Goal: Communication & Community: Answer question/provide support

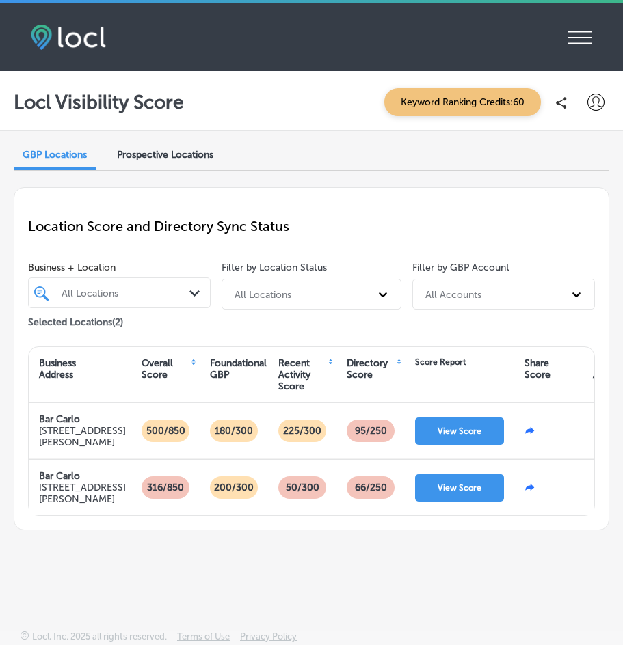
click at [565, 46] on div "iconmonstr-menu-thin copy Created with Sketch. Overview Directory Sync Created …" at bounding box center [311, 37] width 561 height 27
click at [577, 36] on icon "iconmonstr-menu-thin copy Created with Sketch." at bounding box center [580, 37] width 24 height 21
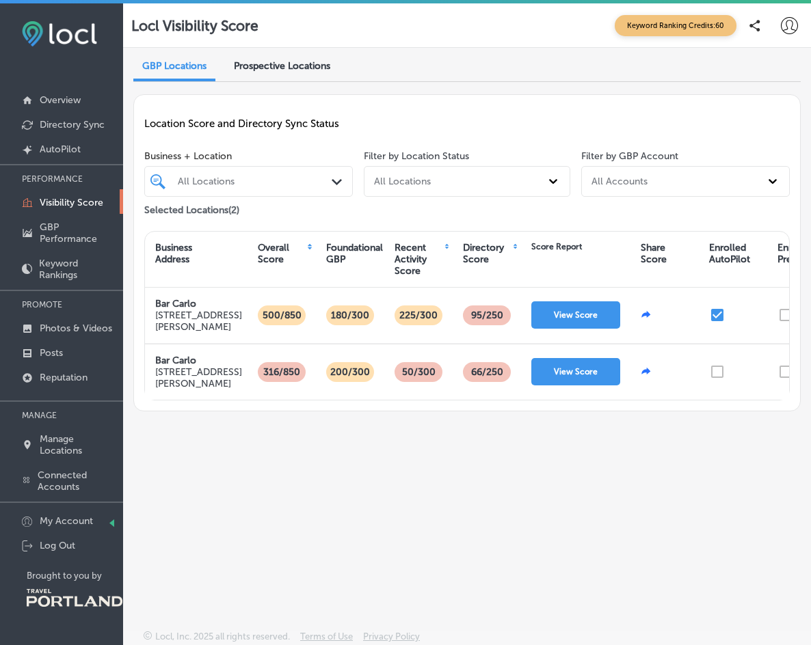
click at [400, 585] on div "Locl Visibility Score Keyword Ranking Credits: 60 GBP Locations Prospective Loc…" at bounding box center [467, 325] width 688 height 645
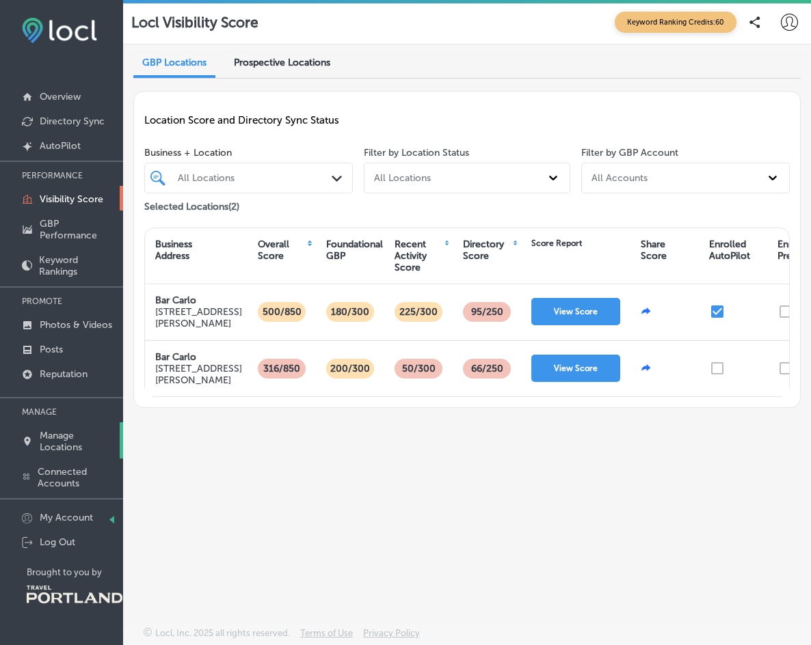
scroll to position [3, 0]
click at [70, 94] on p "Overview" at bounding box center [60, 97] width 41 height 12
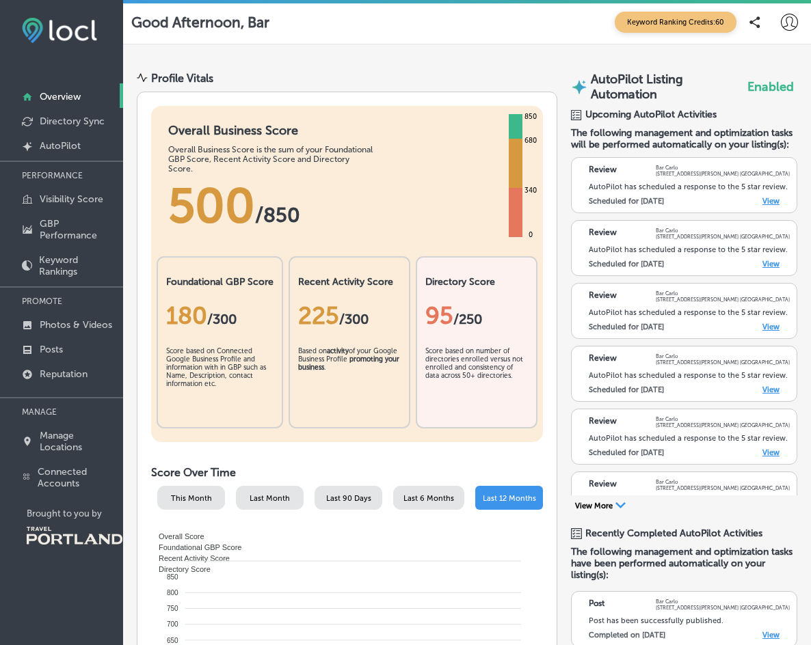
click at [606, 514] on button "View More Path Created with Sketch." at bounding box center [600, 507] width 59 height 12
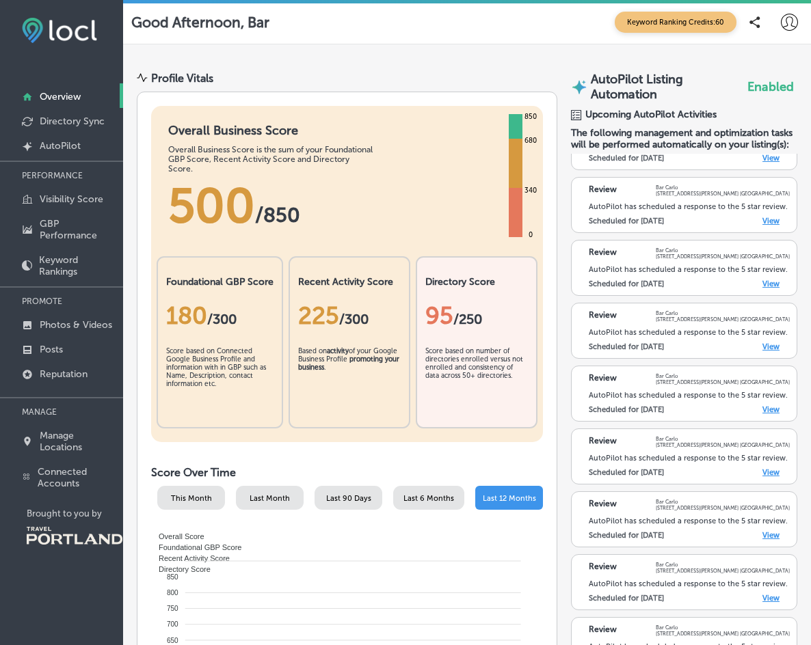
click at [622, 163] on link "View" at bounding box center [770, 158] width 17 height 9
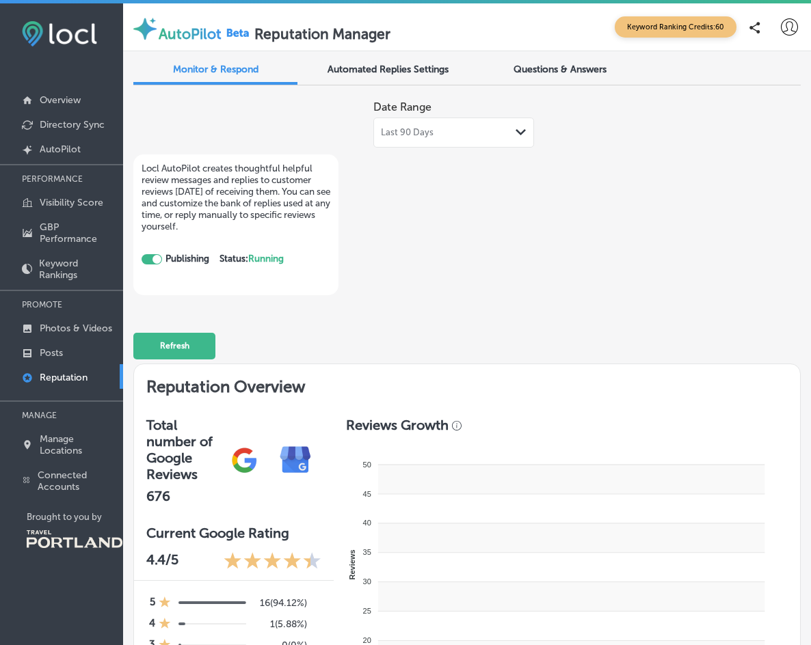
checkbox input "true"
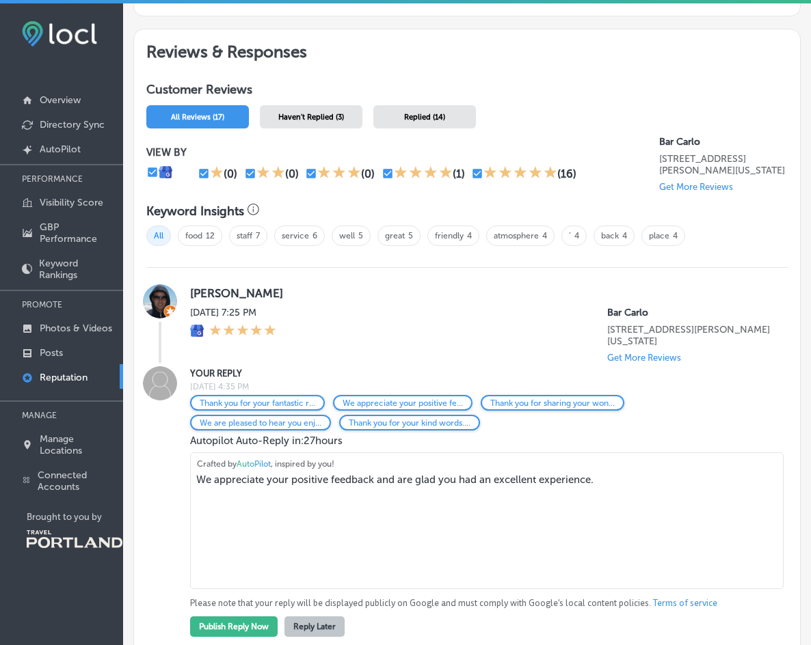
scroll to position [693, 0]
click at [209, 468] on textarea "We appreciate your positive feedback and are glad you had an excellent experien…" at bounding box center [487, 520] width 594 height 137
click at [192, 466] on textarea "We appreciate your positive feedback and are glad you had an excellent experien…" at bounding box center [487, 520] width 594 height 137
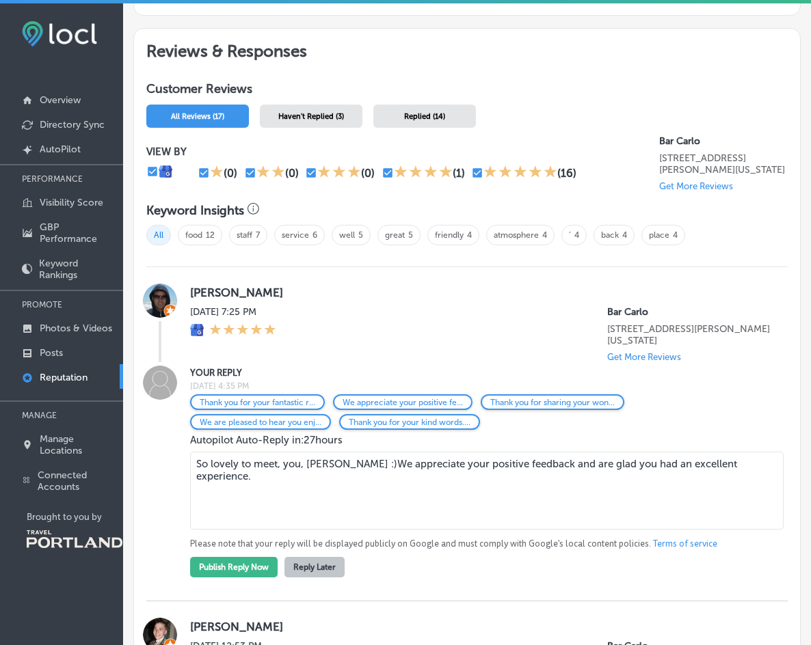
click at [345, 453] on textarea "So lovely to meet, you, [PERSON_NAME] :)We appreciate your positive feedback an…" at bounding box center [487, 491] width 594 height 78
drag, startPoint x: 345, startPoint y: 453, endPoint x: 639, endPoint y: 466, distance: 293.6
click at [639, 470] on textarea "So lovely to meet, you, [PERSON_NAME] :)We appreciate your positive feedback an…" at bounding box center [487, 491] width 594 height 78
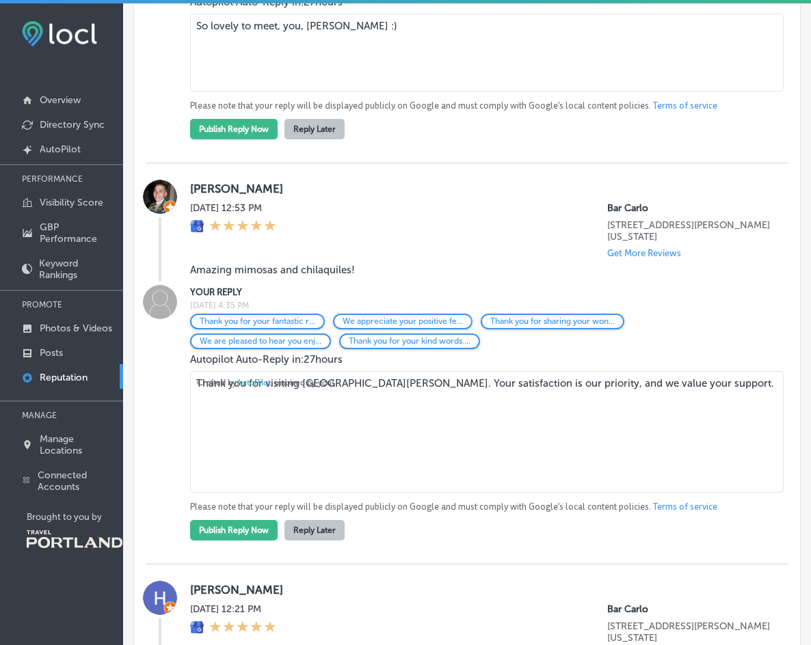
scroll to position [1142, 0]
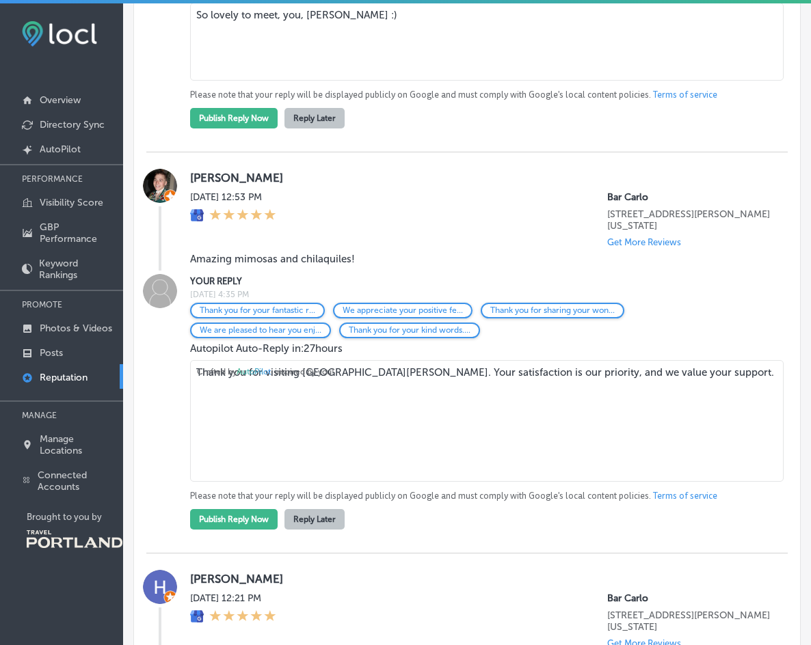
type textarea "So lovely to meet, you, [PERSON_NAME] :)"
click at [211, 367] on span "Crafted by AutoPilot , inspired by you!" at bounding box center [265, 372] width 137 height 10
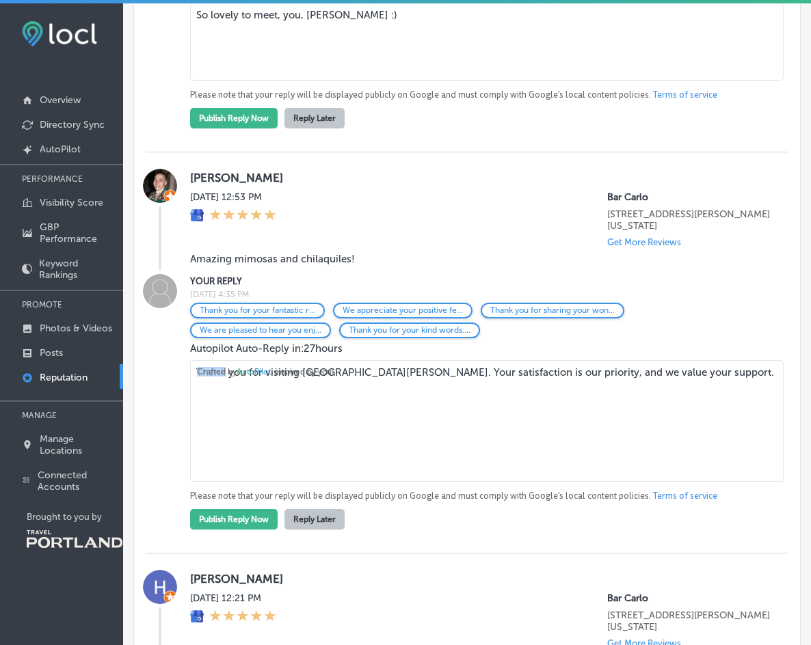
click at [211, 367] on span "Crafted by AutoPilot , inspired by you!" at bounding box center [265, 372] width 137 height 10
click at [221, 367] on span "Crafted by AutoPilot , inspired by you!" at bounding box center [265, 372] width 137 height 10
click at [604, 363] on textarea "Thank you for visiting [GEOGRAPHIC_DATA][PERSON_NAME]. Your satisfaction is our…" at bounding box center [487, 421] width 594 height 122
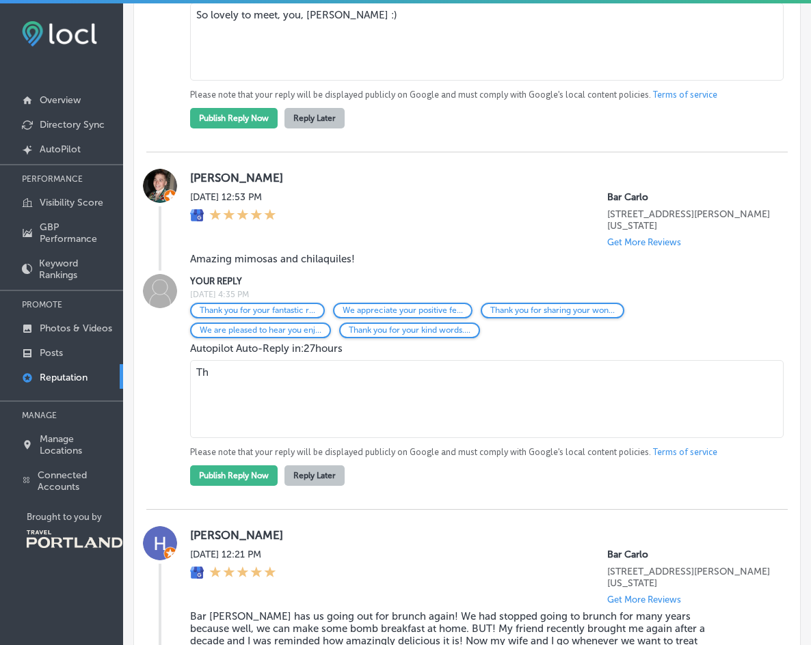
type textarea "T"
type textarea "P"
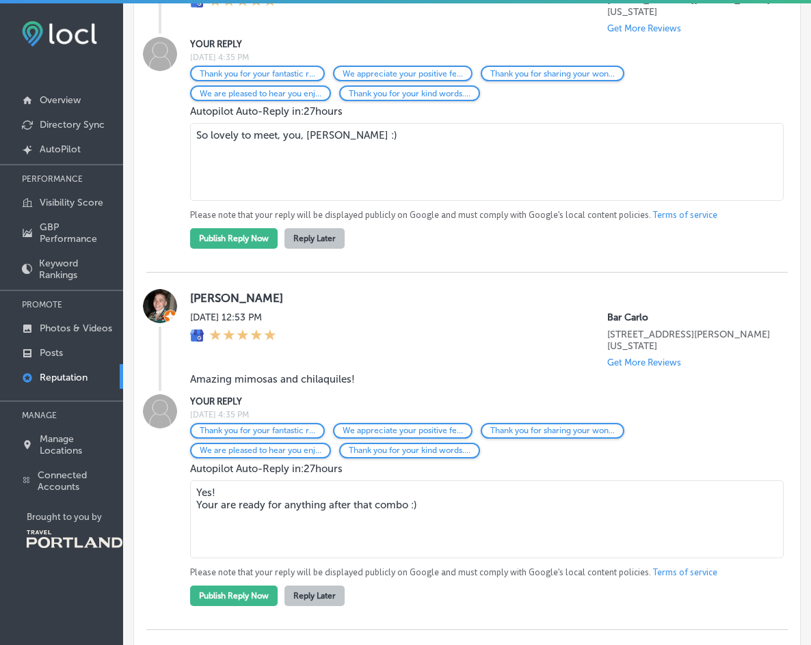
scroll to position [1019, 0]
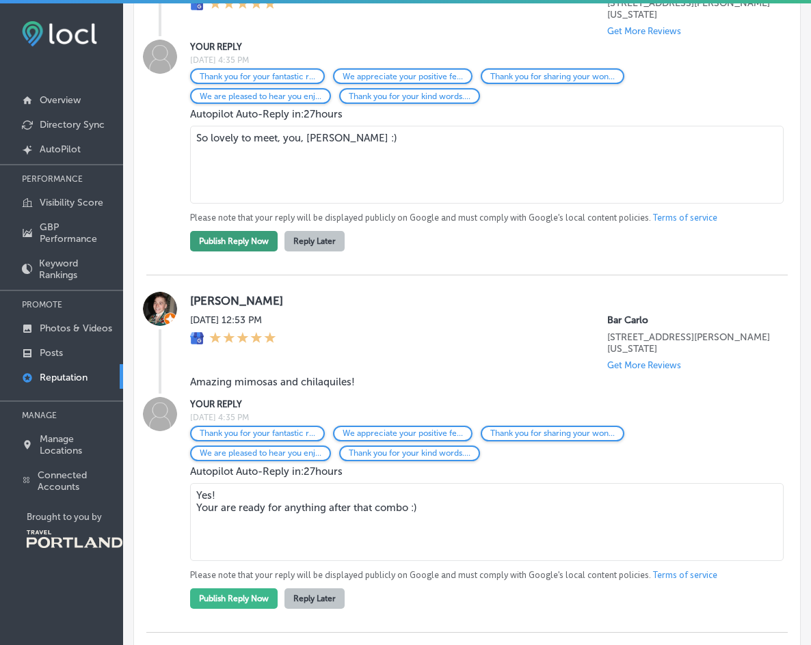
click at [232, 231] on button "Publish Reply Now" at bounding box center [234, 241] width 88 height 21
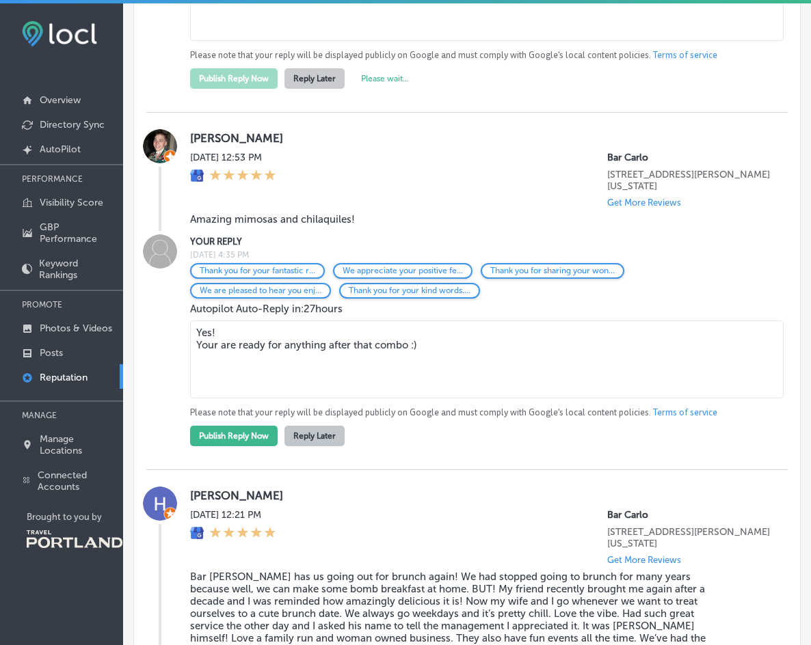
scroll to position [1213, 0]
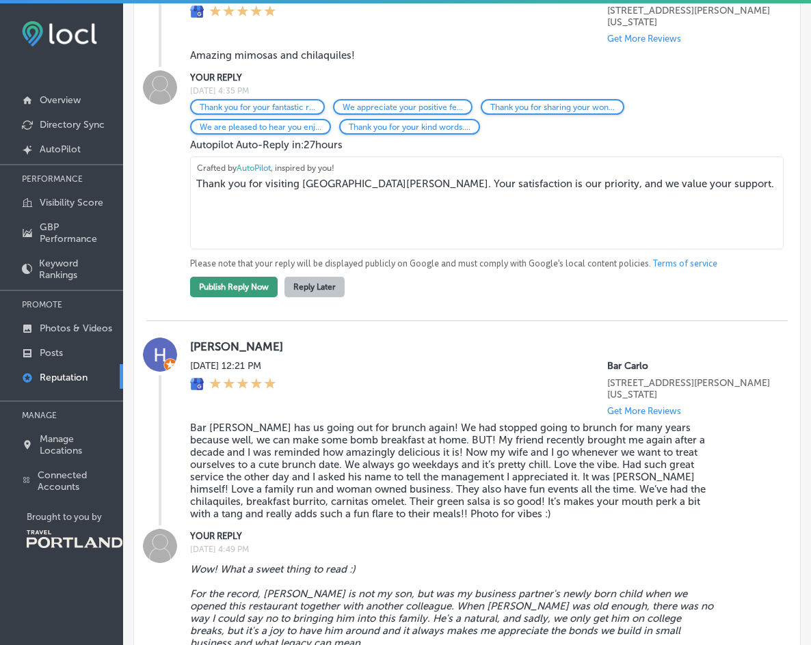
click at [249, 400] on div "[DATE] 12:21 PM" at bounding box center [233, 388] width 86 height 56
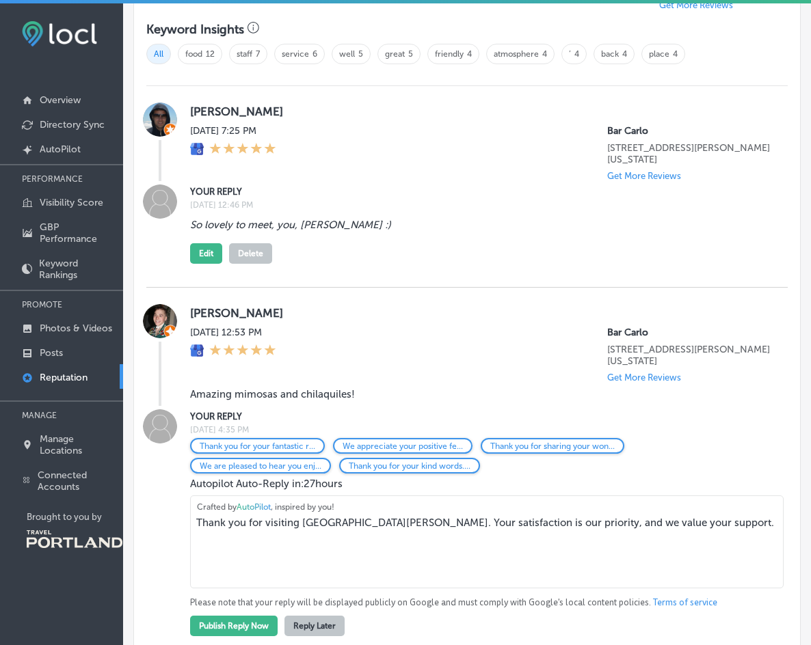
scroll to position [883, 0]
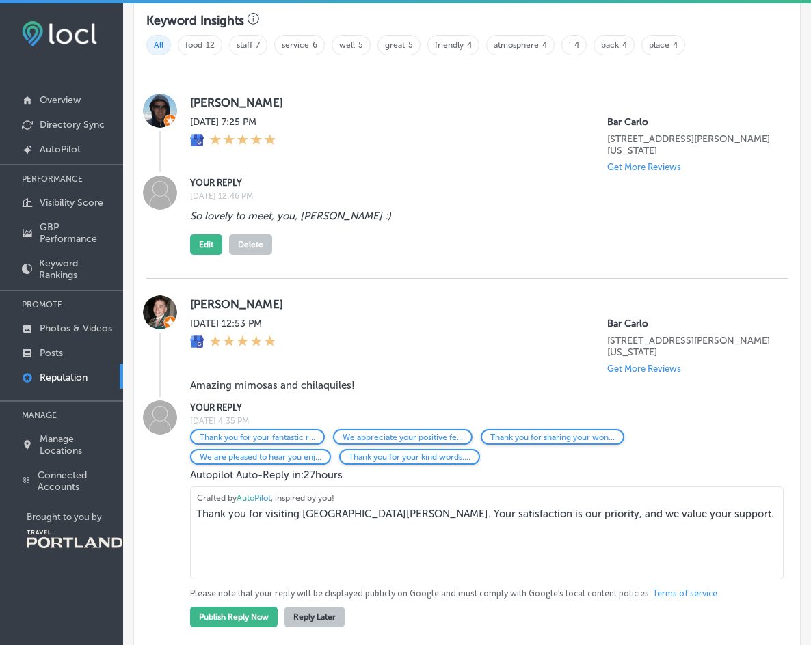
click at [222, 506] on textarea "Thank you for visiting [GEOGRAPHIC_DATA][PERSON_NAME]. Your satisfaction is our…" at bounding box center [487, 533] width 594 height 93
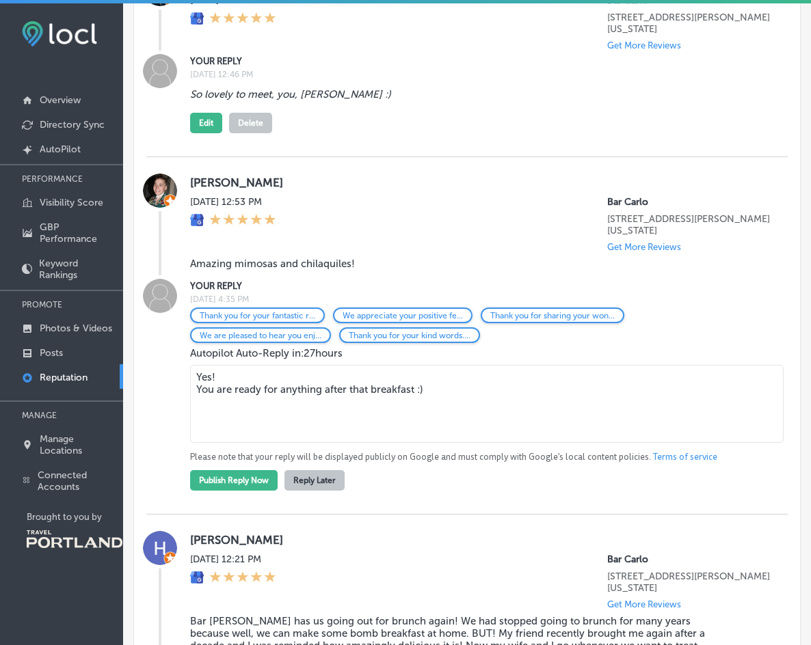
scroll to position [1006, 0]
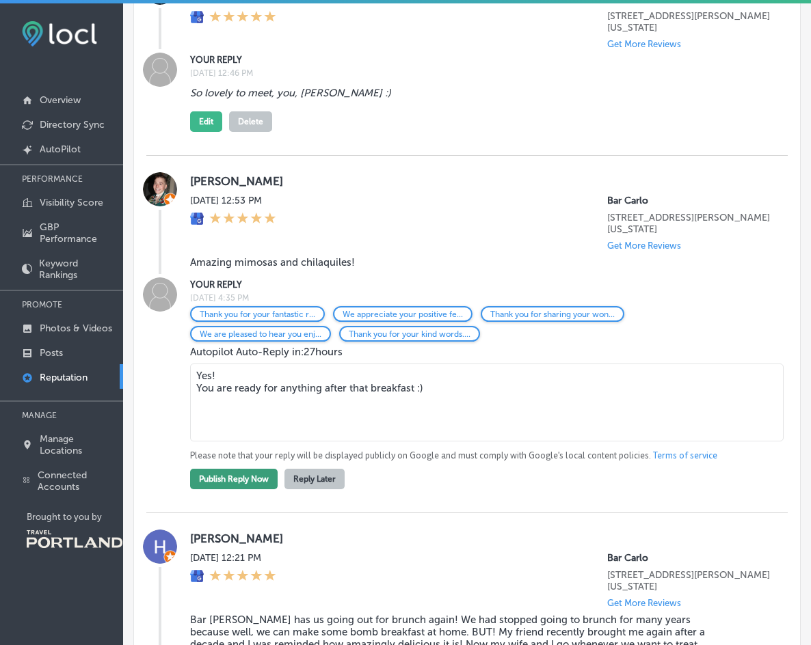
type textarea "Yes! You are ready for anything after that breakfast :)"
click at [248, 470] on button "Publish Reply Now" at bounding box center [234, 479] width 88 height 21
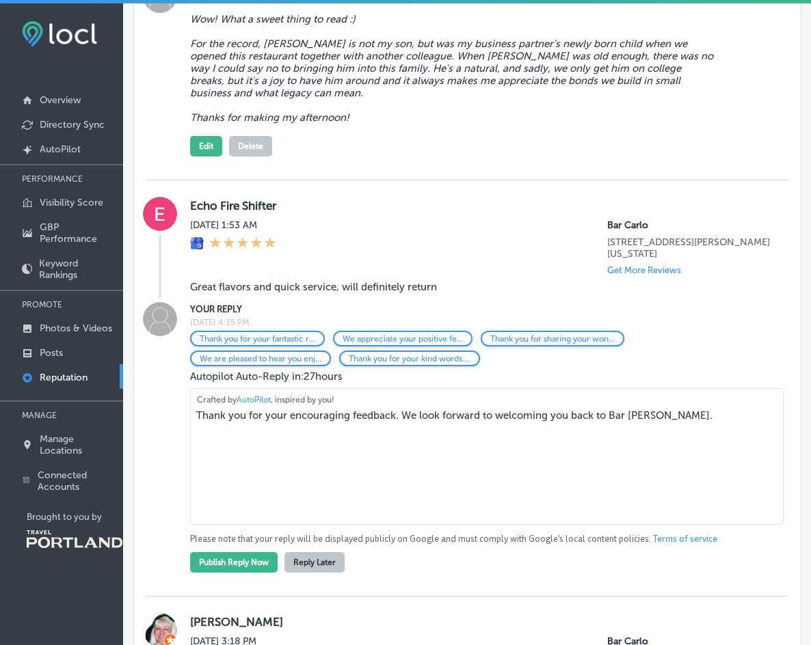
scroll to position [1631, 0]
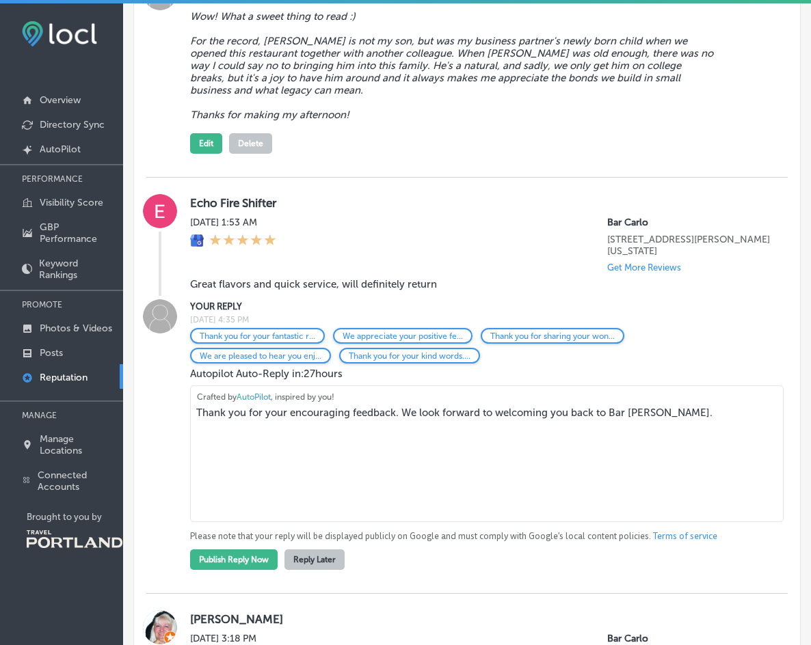
click at [412, 403] on textarea "Thank you for your encouraging feedback. We look forward to welcoming you back …" at bounding box center [487, 454] width 594 height 137
drag, startPoint x: 412, startPoint y: 403, endPoint x: 630, endPoint y: 403, distance: 218.8
click at [630, 403] on textarea "Thank you for your encouraging feedback. We look forward to welcoming you back …" at bounding box center [487, 454] width 594 height 137
click at [308, 410] on textarea "Thank you for your encouraging feedback. We look forward to welcoming you back …" at bounding box center [487, 454] width 594 height 137
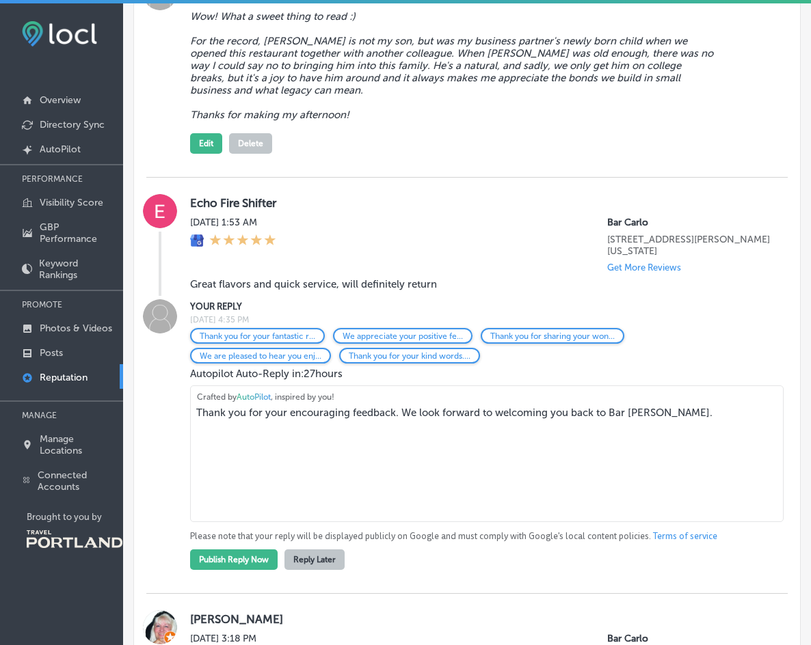
click at [308, 407] on textarea "Thank you for your encouraging feedback. We look forward to welcoming you back …" at bounding box center [487, 454] width 594 height 137
drag, startPoint x: 308, startPoint y: 406, endPoint x: 623, endPoint y: 406, distance: 315.2
click at [625, 408] on textarea "Thank you for your encouraging feedback. We look forward to welcoming you back …" at bounding box center [487, 454] width 594 height 137
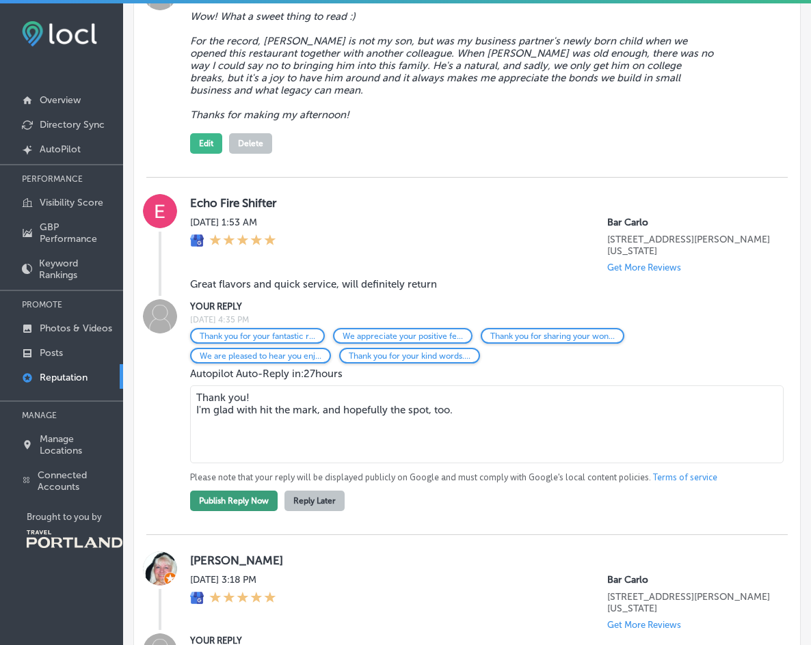
type textarea "Thank you! I'm glad with hit the mark, and hopefully the spot, too."
click at [256, 491] on button "Publish Reply Now" at bounding box center [234, 501] width 88 height 21
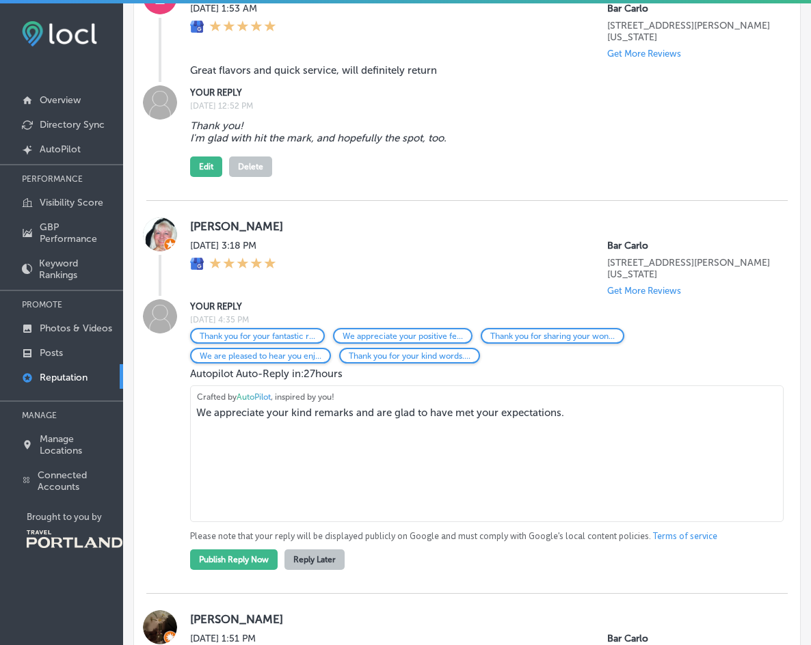
scroll to position [1847, 0]
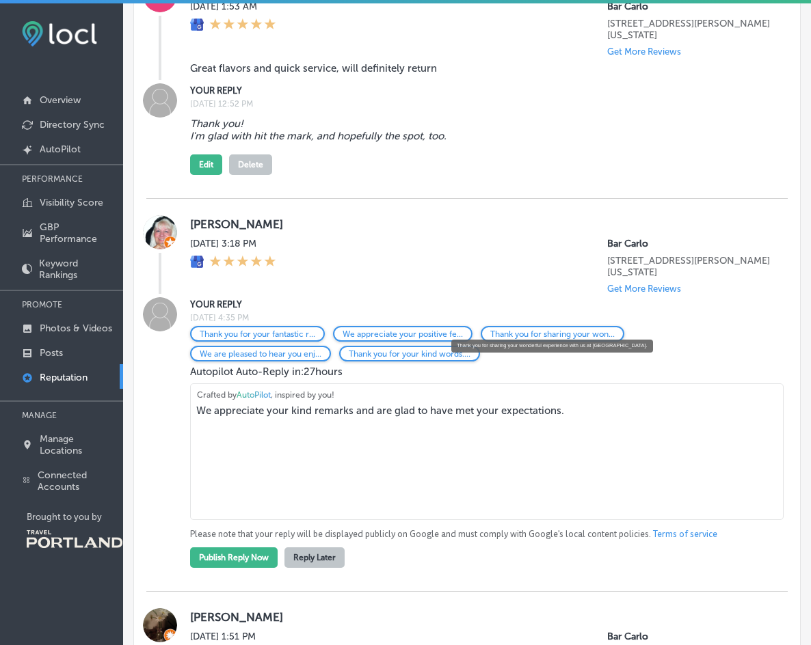
click at [542, 330] on p "Thank you for sharing your won..." at bounding box center [552, 335] width 124 height 10
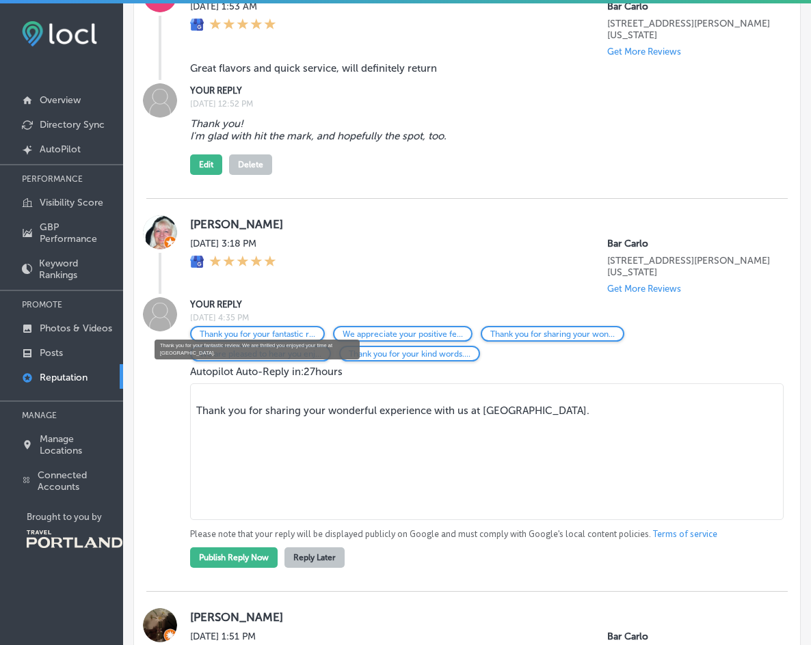
click at [228, 330] on p "Thank you for your fantastic r..." at bounding box center [258, 335] width 116 height 10
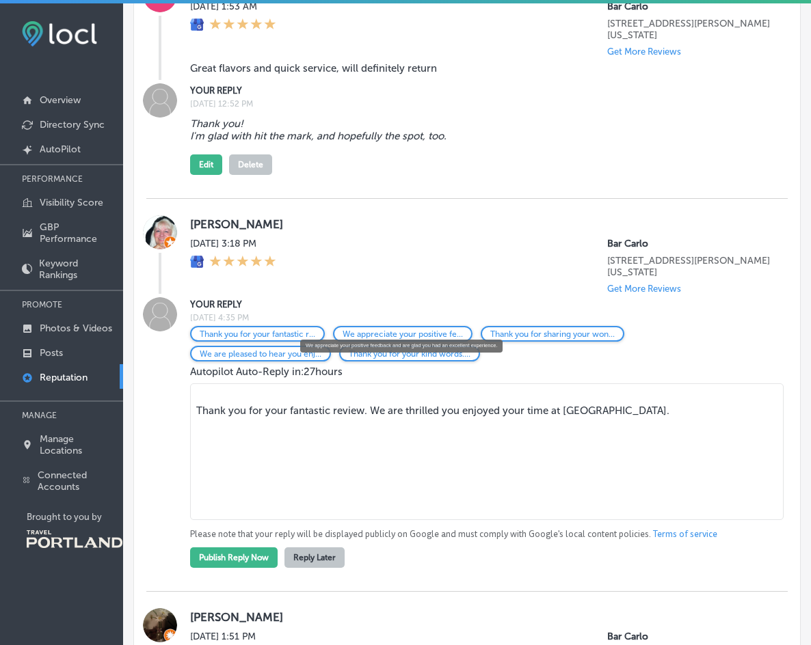
click at [397, 330] on p "We appreciate your positive fe..." at bounding box center [403, 335] width 120 height 10
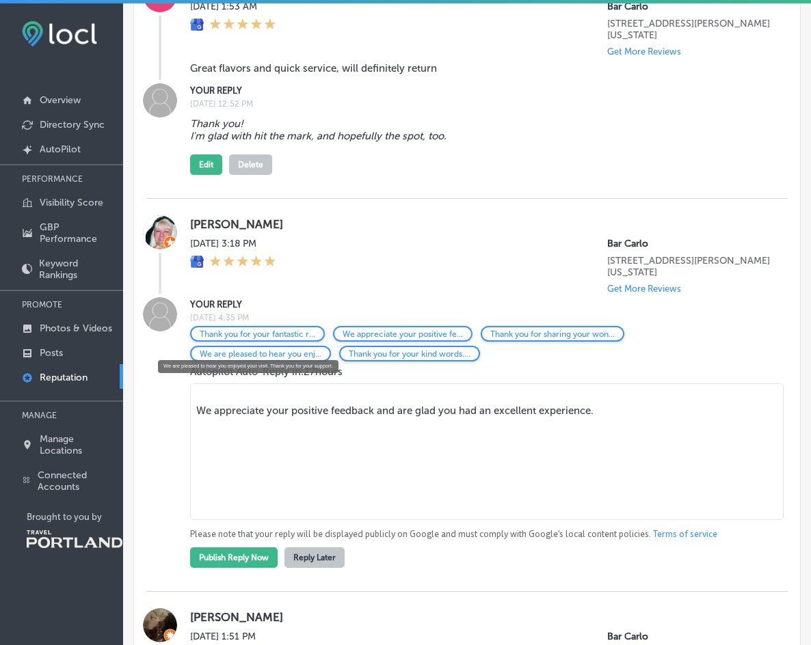
click at [268, 349] on p "We are pleased to hear you enj..." at bounding box center [261, 354] width 122 height 10
drag, startPoint x: 407, startPoint y: 405, endPoint x: 197, endPoint y: 418, distance: 210.3
click at [196, 410] on textarea "We are pleased to hear you enjoyed your visit. Thank you for your support." at bounding box center [487, 452] width 594 height 137
drag, startPoint x: 404, startPoint y: 403, endPoint x: 200, endPoint y: 405, distance: 204.5
click at [200, 405] on textarea "We are pleased to hear you enjoyed your visit. Thank you for your support." at bounding box center [487, 452] width 594 height 137
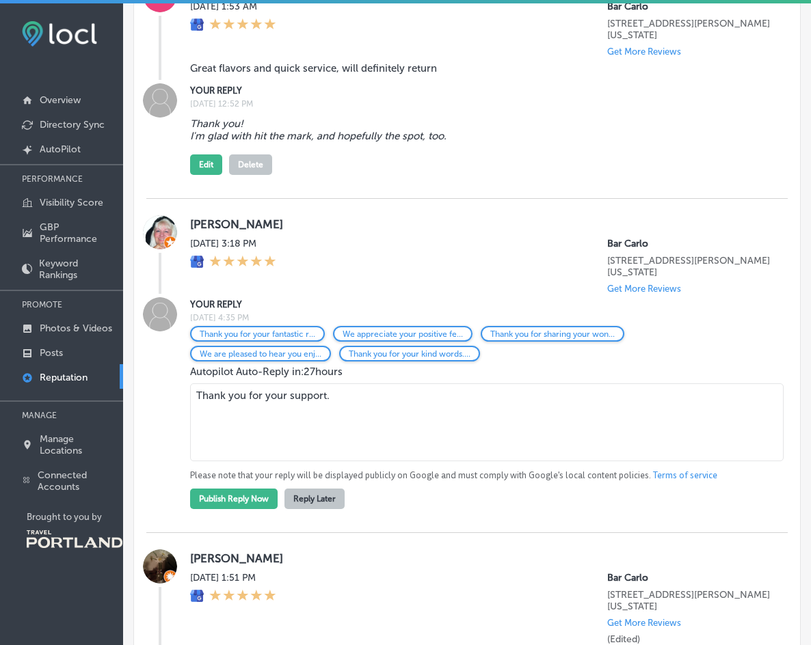
click at [349, 386] on textarea "Thank you for your support." at bounding box center [487, 423] width 594 height 78
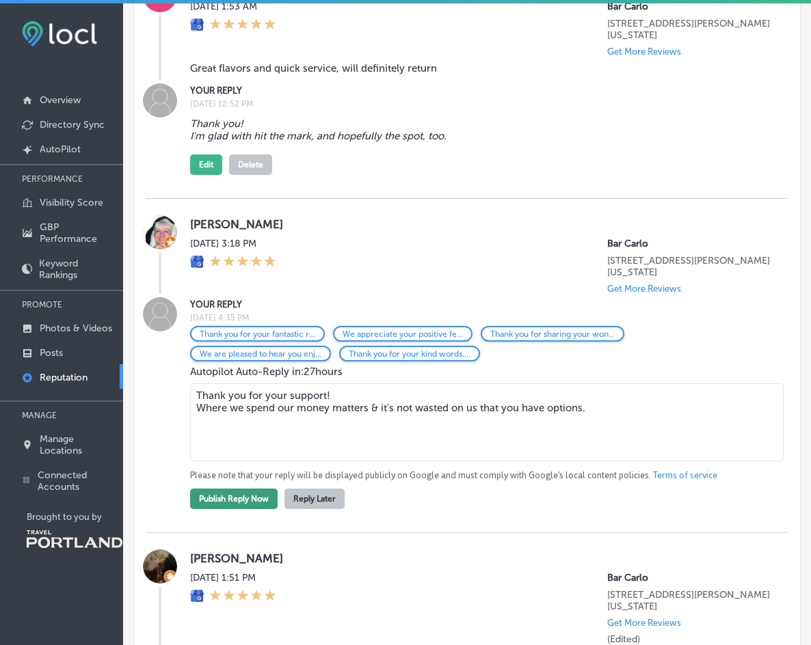
type textarea "Thank you for your support! Where we spend our money matters & it's not wasted …"
click at [217, 490] on button "Publish Reply Now" at bounding box center [234, 499] width 88 height 21
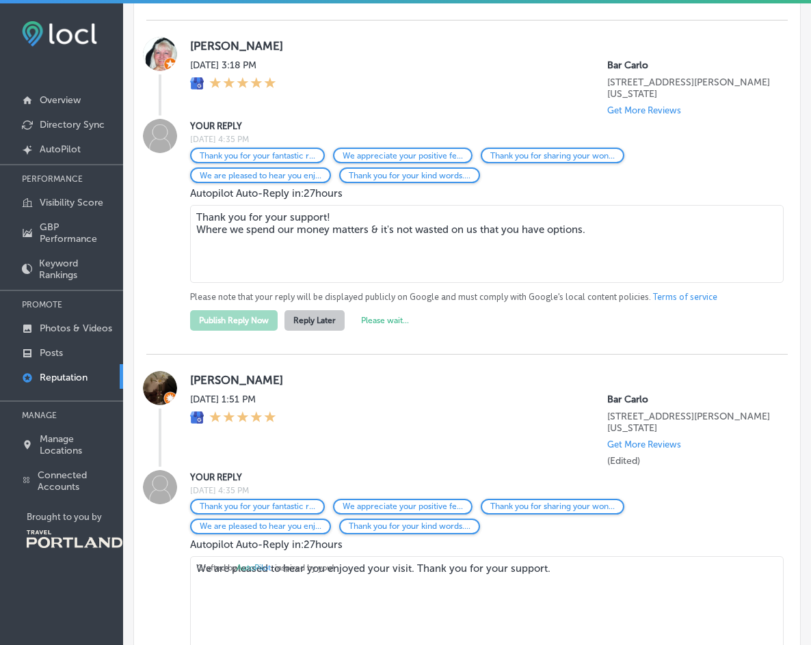
scroll to position [2083, 0]
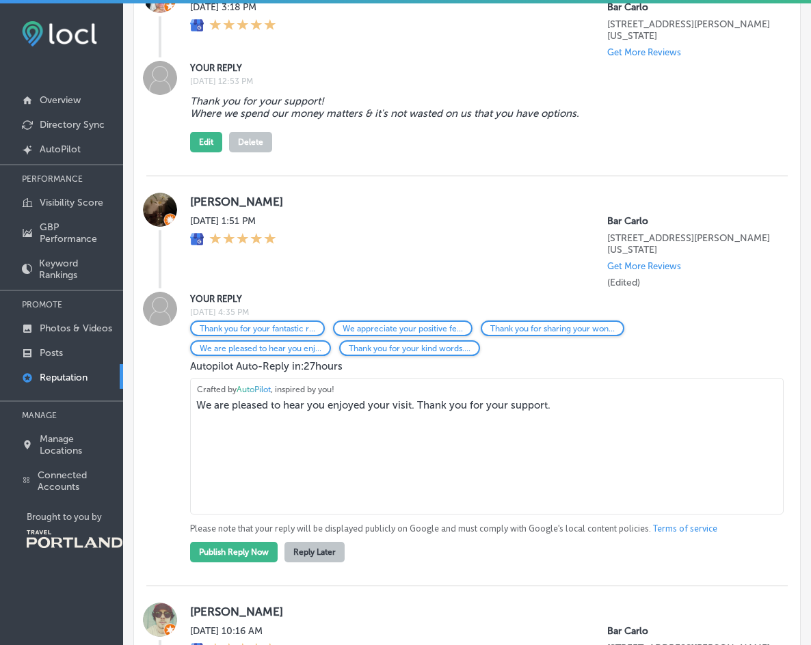
click at [332, 393] on textarea "We are pleased to hear you enjoyed your visit. Thank you for your support." at bounding box center [487, 446] width 594 height 137
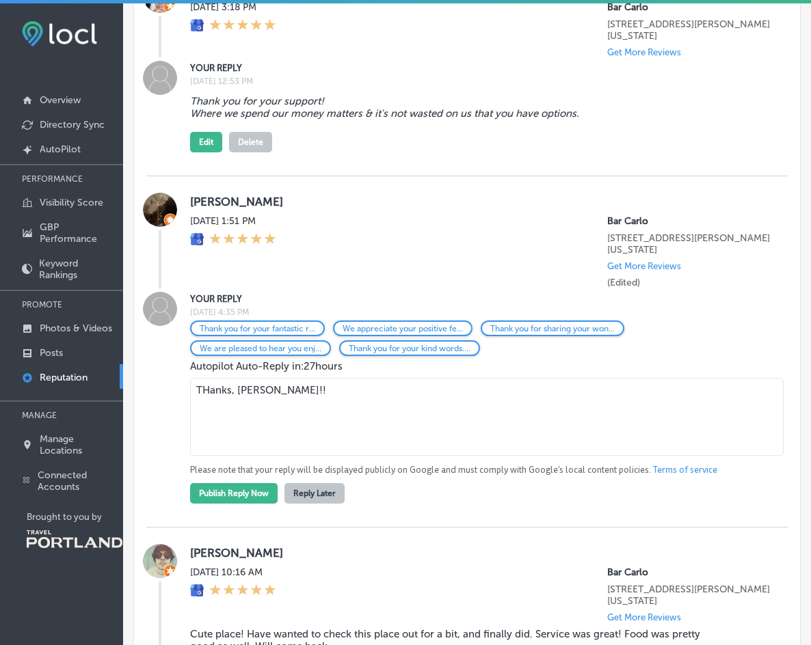
click at [211, 382] on textarea "THanks, [PERSON_NAME]!!" at bounding box center [487, 417] width 594 height 78
type textarea "Thanks, [PERSON_NAME]!!"
click at [254, 483] on button "Publish Reply Now" at bounding box center [234, 493] width 88 height 21
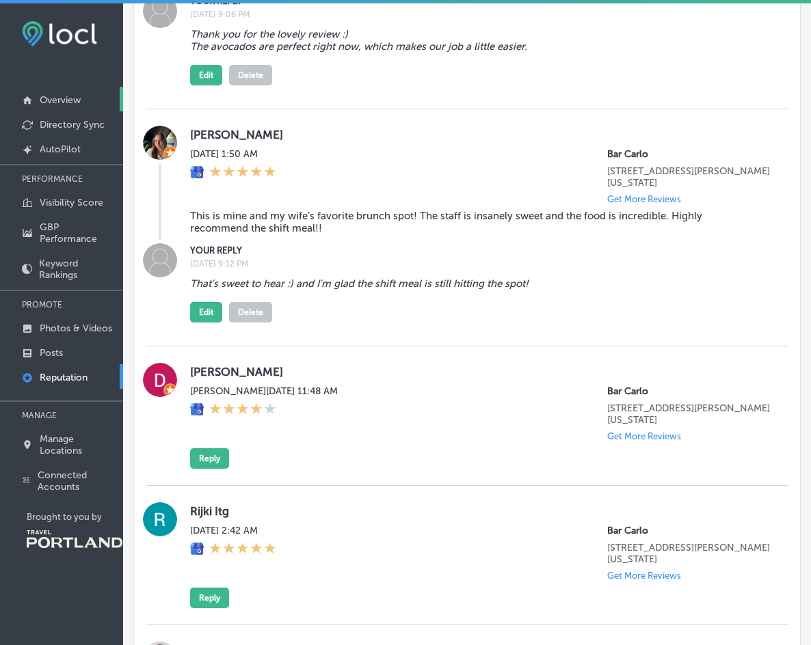
scroll to position [3331, 0]
